Goal: Task Accomplishment & Management: Complete application form

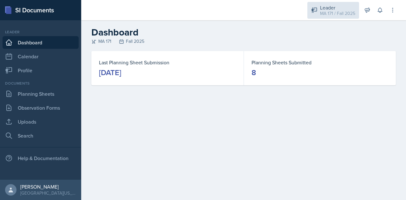
click at [329, 9] on div "Leader" at bounding box center [337, 8] width 35 height 8
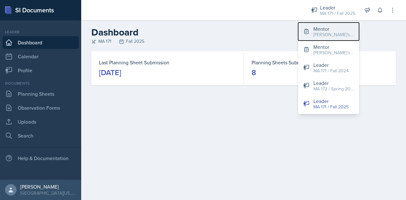
click at [323, 29] on div "Mentor" at bounding box center [334, 29] width 41 height 8
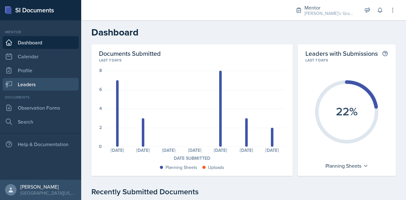
click at [43, 83] on link "Leaders" at bounding box center [41, 84] width 76 height 13
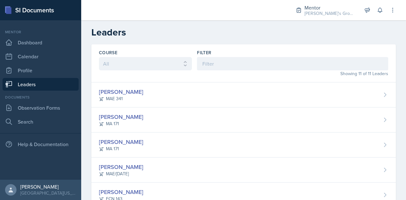
click at [43, 83] on link "Leaders" at bounding box center [41, 84] width 76 height 13
click at [53, 106] on link "Observation Forms" at bounding box center [41, 108] width 76 height 13
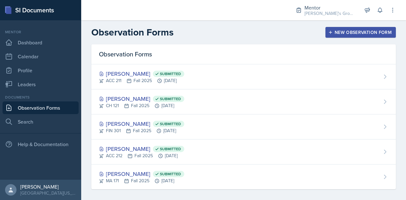
click at [354, 30] on div "New Observation Form" at bounding box center [361, 32] width 62 height 5
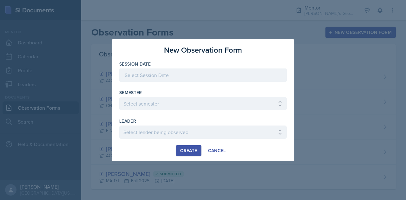
click at [153, 79] on div at bounding box center [203, 75] width 168 height 13
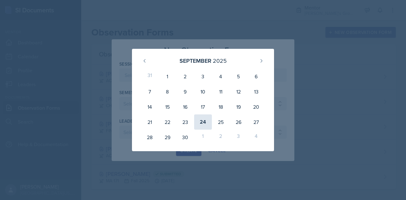
click at [204, 122] on div "24" at bounding box center [203, 122] width 18 height 15
type input "[DATE]"
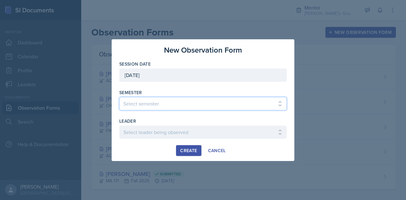
click at [170, 107] on select "Select semester All Fall 2021 Spring 2022 Fall 2022 Fall 2023 Spring 2023 Sprin…" at bounding box center [203, 103] width 168 height 13
select select "19fb88f7-c89b-4031-b5a0-458fd49807a1"
click at [119, 97] on select "Select semester All Fall 2021 Spring 2022 Fall 2022 Fall 2023 Spring 2023 Sprin…" at bounding box center [203, 103] width 168 height 13
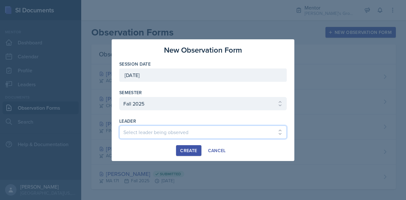
click at [182, 130] on select "Select leader being observed [PERSON_NAME] / [GEOGRAPHIC_DATA] 172 / [PERSON_NA…" at bounding box center [203, 132] width 168 height 13
select select "f83aacf7-0ba7-4629-91df-03f75188bb82"
click at [119, 126] on select "Select leader being observed [PERSON_NAME] / [GEOGRAPHIC_DATA] 172 / [PERSON_NA…" at bounding box center [203, 132] width 168 height 13
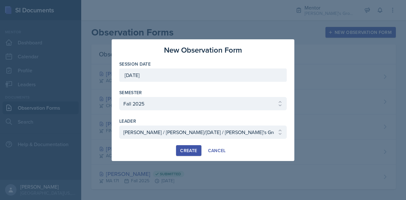
click at [190, 150] on div "Create" at bounding box center [188, 150] width 17 height 5
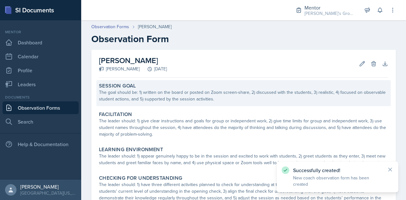
click at [187, 87] on div "Session Goal" at bounding box center [244, 86] width 290 height 6
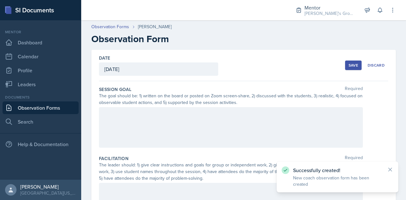
click at [192, 124] on div at bounding box center [231, 127] width 264 height 41
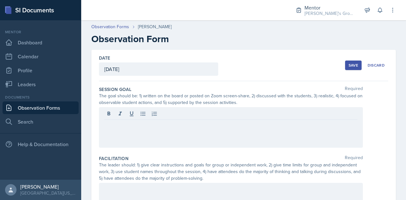
click at [229, 143] on div at bounding box center [231, 127] width 264 height 41
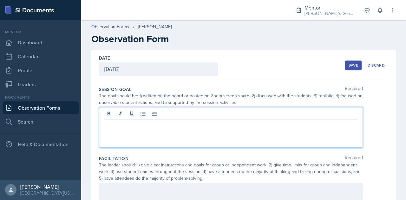
click at [284, 141] on div at bounding box center [231, 127] width 264 height 41
click at [255, 130] on div at bounding box center [231, 127] width 264 height 41
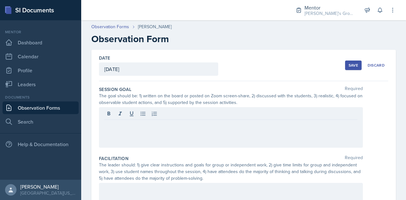
click at [205, 132] on div at bounding box center [231, 127] width 264 height 41
click at [201, 130] on div at bounding box center [231, 127] width 264 height 41
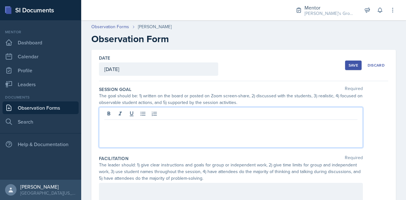
click at [204, 129] on div at bounding box center [231, 127] width 264 height 41
click at [254, 138] on div at bounding box center [231, 127] width 264 height 41
click at [239, 127] on p at bounding box center [230, 125] width 253 height 8
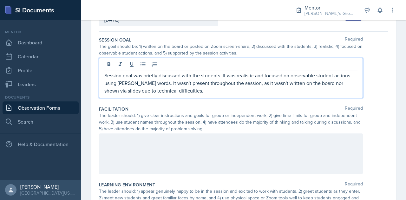
scroll to position [51, 0]
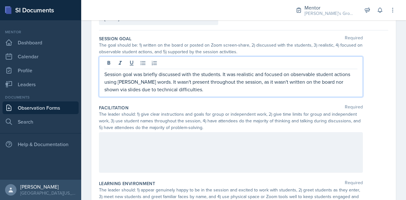
click at [192, 91] on p "Session goal was briefly discussed with the students. It was realistic and focu…" at bounding box center [230, 81] width 253 height 23
click at [184, 92] on p "Session goal was briefly discussed with the students. It was realistic and focu…" at bounding box center [230, 81] width 253 height 23
click at [183, 148] on div at bounding box center [231, 152] width 264 height 41
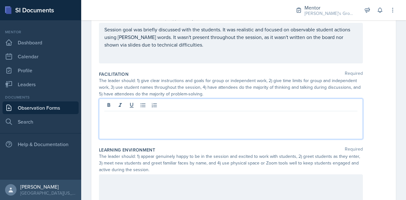
scroll to position [85, 0]
click at [147, 119] on div at bounding box center [231, 118] width 264 height 41
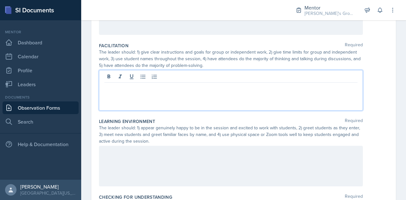
scroll to position [114, 0]
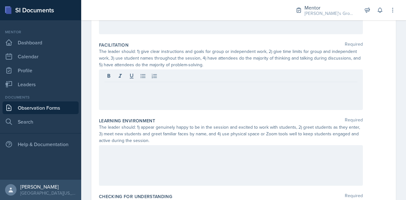
click at [167, 96] on div at bounding box center [231, 90] width 264 height 41
click at [204, 96] on div at bounding box center [231, 90] width 264 height 41
click at [252, 102] on div at bounding box center [231, 90] width 264 height 41
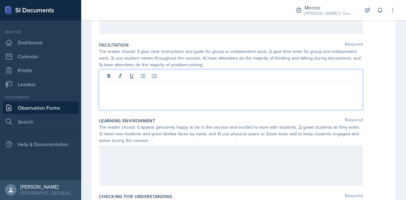
scroll to position [39, 0]
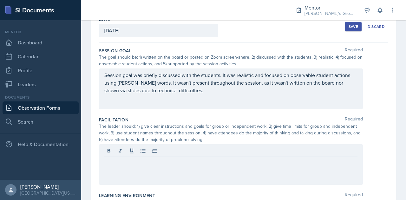
click at [279, 179] on div at bounding box center [231, 164] width 264 height 41
click at [267, 169] on div at bounding box center [231, 164] width 264 height 41
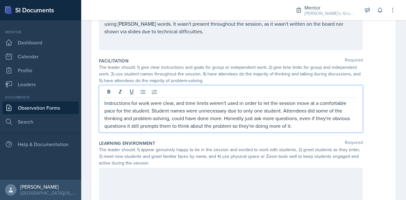
scroll to position [98, 0]
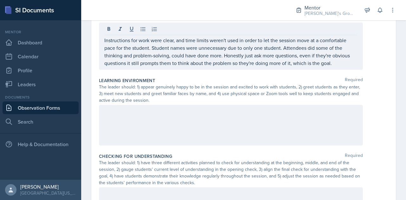
click at [260, 118] on div at bounding box center [231, 125] width 264 height 41
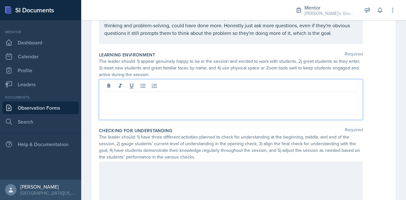
scroll to position [180, 0]
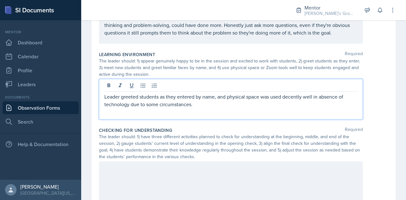
click at [230, 111] on div "Leader greeted students as they entered by name, and physical space was used de…" at bounding box center [231, 99] width 264 height 41
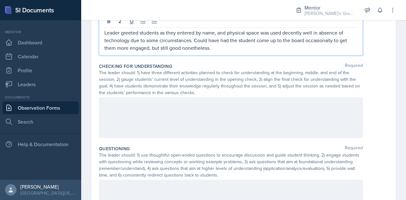
click at [196, 108] on div at bounding box center [231, 117] width 264 height 41
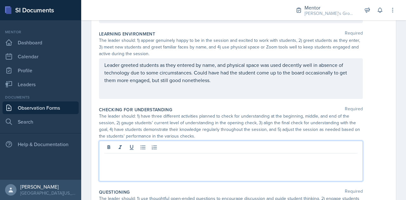
scroll to position [234, 0]
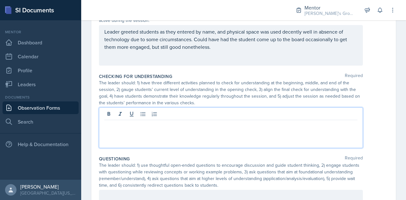
click at [207, 133] on div at bounding box center [231, 128] width 264 height 41
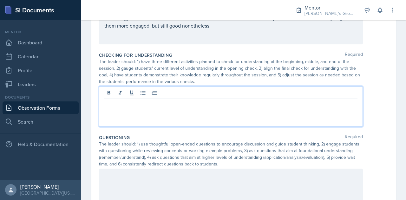
scroll to position [257, 0]
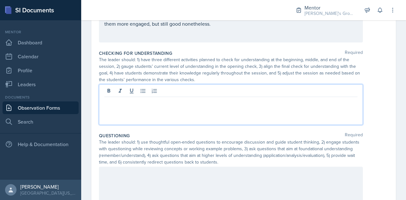
click at [195, 105] on p at bounding box center [230, 102] width 253 height 8
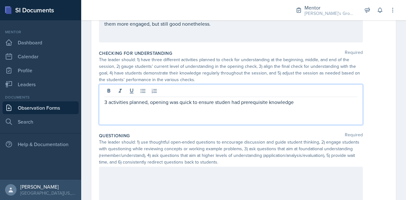
click at [229, 103] on p "3 activities planned, opening was quick to ensure studen had prerequisite knowl…" at bounding box center [230, 102] width 253 height 8
click at [306, 110] on div "3 activities planned, opening was quick to ensure student had prerequisite know…" at bounding box center [231, 104] width 264 height 41
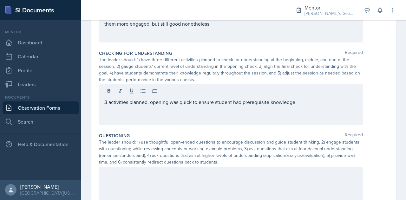
click at [308, 106] on div "3 activities planned, opening was quick to ensure student had prerequisite know…" at bounding box center [231, 104] width 264 height 41
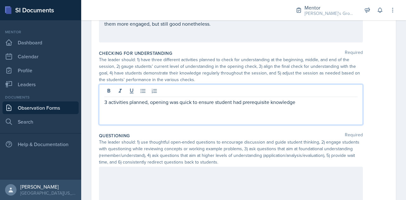
click at [299, 101] on p "3 activities planned, opening was quick to ensure student had prerequisite know…" at bounding box center [230, 102] width 253 height 8
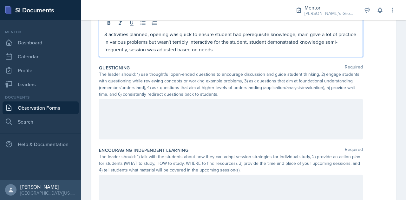
click at [256, 106] on p at bounding box center [230, 106] width 253 height 8
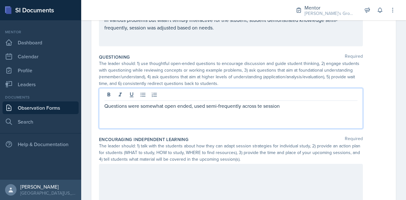
click at [260, 106] on p "Questions were somewhat open ended, used semi-frequently across te session" at bounding box center [230, 106] width 253 height 8
click at [290, 107] on p "Questions were somewhat open ended, used semi-frequently across the session" at bounding box center [230, 106] width 253 height 8
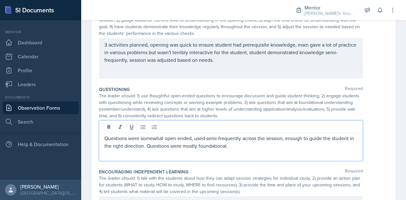
scroll to position [305, 0]
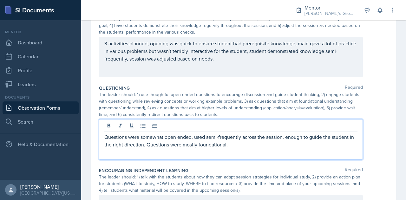
click at [100, 43] on div "3 activities planned, opening was quick to ensure student had prerequisite know…" at bounding box center [231, 57] width 264 height 41
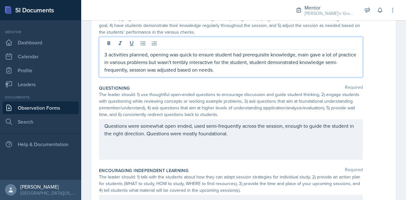
scroll to position [316, 0]
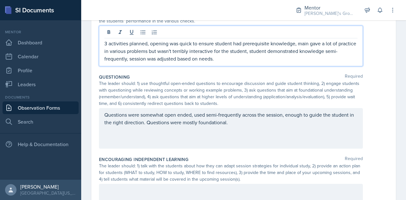
click at [104, 42] on p "3 activities planned, opening was quick to ensure student had prerequisite know…" at bounding box center [230, 51] width 253 height 23
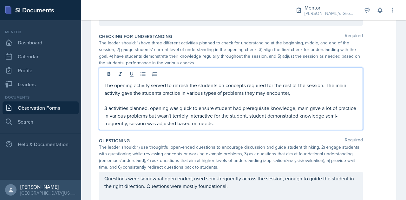
scroll to position [274, 0]
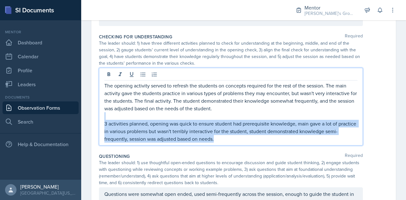
drag, startPoint x: 239, startPoint y: 138, endPoint x: 119, endPoint y: 116, distance: 122.5
click at [119, 116] on div "The opening activity served to refresh the students on concepts required for th…" at bounding box center [230, 112] width 253 height 61
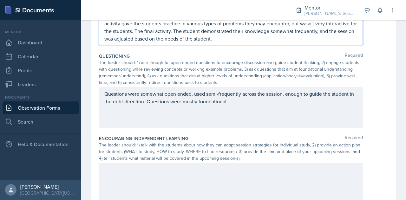
click at [231, 108] on div "Questions were somewhat open ended, used semi-frequently across the session, en…" at bounding box center [231, 107] width 264 height 41
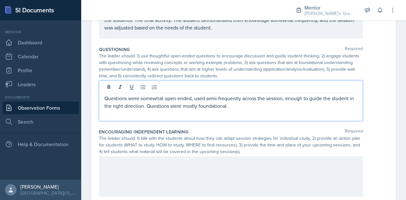
click at [105, 100] on p "Questions were somewhat open ended, used semi-frequently across the session, en…" at bounding box center [230, 102] width 253 height 15
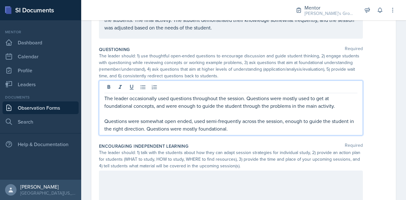
drag, startPoint x: 255, startPoint y: 131, endPoint x: 153, endPoint y: 112, distance: 103.5
click at [153, 112] on div "The leader occasionally used questions throughout the session. Questions were m…" at bounding box center [230, 114] width 253 height 38
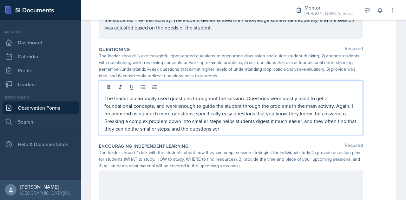
click at [197, 129] on p "The leader occasionally used questions throughout the session. Questions were m…" at bounding box center [230, 114] width 253 height 38
click at [241, 131] on p "The leader occasionally used questions throughout the session. Questions were m…" at bounding box center [230, 114] width 253 height 38
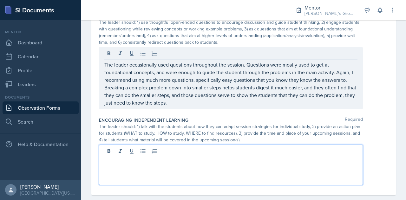
click at [172, 159] on p at bounding box center [230, 163] width 253 height 8
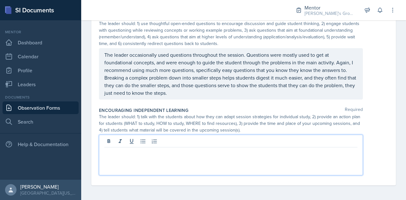
click at [184, 161] on div at bounding box center [231, 155] width 264 height 41
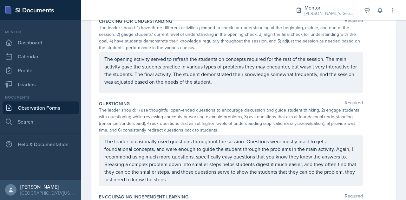
scroll to position [289, 0]
click at [177, 76] on p "The opening activity served to refresh the students on concepts required for th…" at bounding box center [230, 71] width 253 height 30
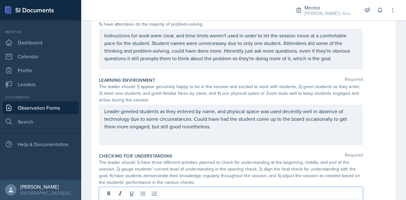
scroll to position [0, 0]
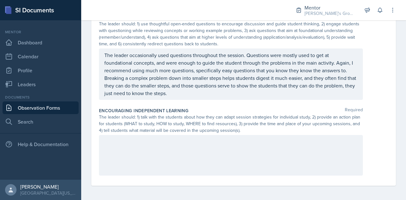
click at [214, 162] on div at bounding box center [231, 155] width 264 height 41
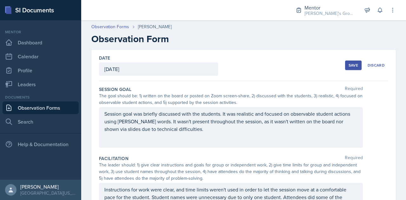
click at [349, 63] on div "Save" at bounding box center [354, 65] width 10 height 5
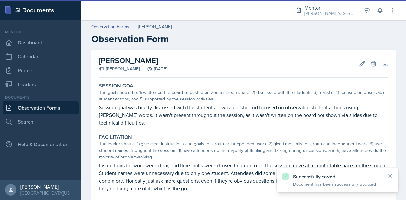
scroll to position [282, 0]
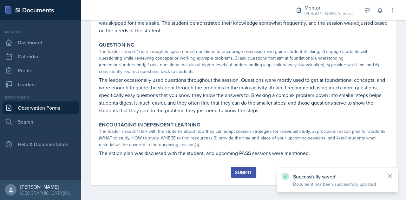
click at [240, 172] on div "Submit" at bounding box center [243, 172] width 17 height 5
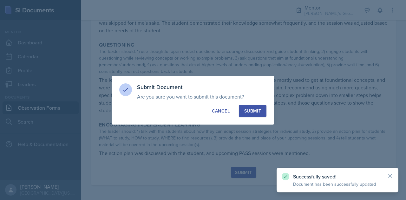
click at [255, 114] on button "Submit" at bounding box center [253, 111] width 28 height 12
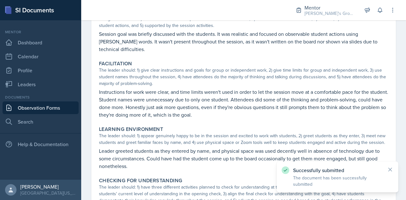
scroll to position [0, 0]
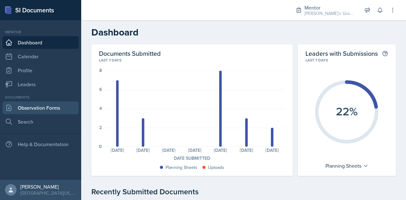
click at [62, 105] on link "Observation Forms" at bounding box center [41, 108] width 76 height 13
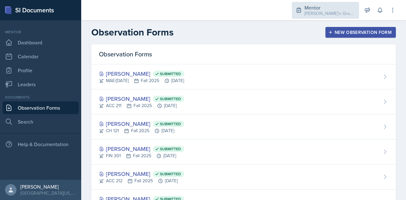
click at [327, 2] on div "Mentor Zack's Groups / Fall 2025" at bounding box center [325, 10] width 67 height 17
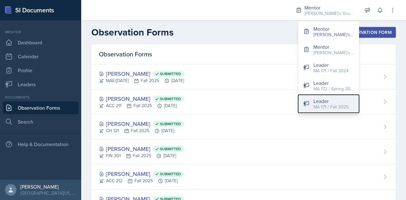
click at [333, 102] on div "Leader" at bounding box center [331, 101] width 35 height 8
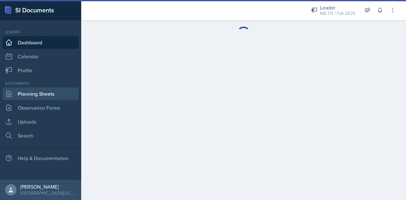
click at [67, 94] on link "Planning Sheets" at bounding box center [41, 94] width 76 height 13
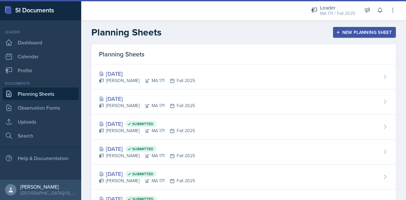
click at [205, 108] on div "Sep 23rd, 2025 Zack Banish MA 171 Fall 2025" at bounding box center [243, 102] width 305 height 25
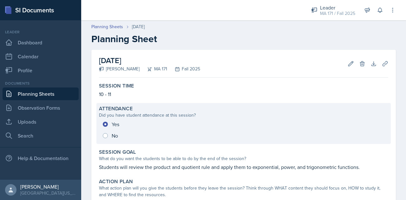
click at [133, 113] on div "Did you have student attendance at this session?" at bounding box center [244, 115] width 290 height 7
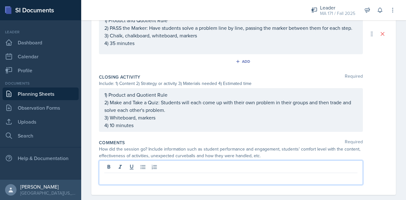
click at [147, 175] on p at bounding box center [230, 179] width 253 height 8
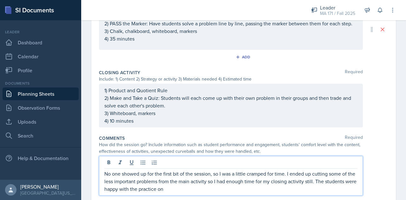
scroll to position [346, 0]
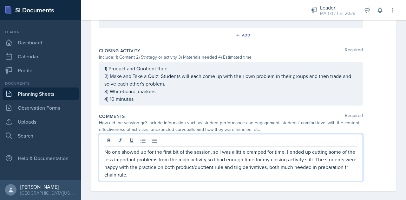
click at [131, 176] on p "No one showed up for the first bit of the session, so I was a little cramped fo…" at bounding box center [230, 163] width 253 height 30
click at [165, 176] on p "No one showed up for the first bit of the session, so I was a little cramped fo…" at bounding box center [230, 163] width 253 height 30
click at [176, 126] on div "How did the session go? Include information such as student performance and eng…" at bounding box center [231, 126] width 264 height 13
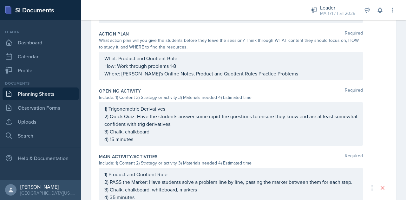
scroll to position [0, 0]
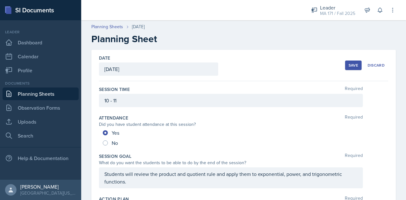
click at [349, 63] on div "Save" at bounding box center [354, 65] width 10 height 5
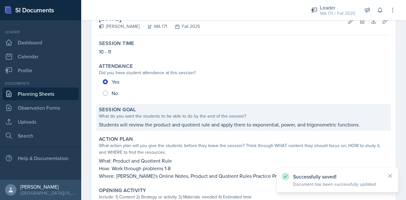
scroll to position [290, 0]
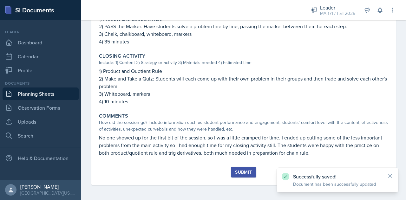
click at [243, 174] on div "Submit" at bounding box center [243, 172] width 17 height 5
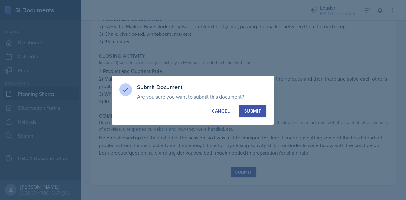
click at [254, 110] on div "Submit" at bounding box center [253, 111] width 17 height 6
radio input "true"
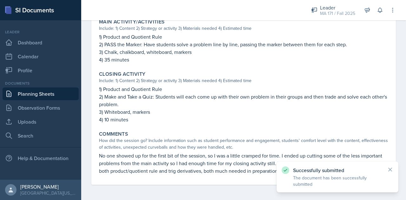
scroll to position [271, 0]
